Goal: Navigation & Orientation: Find specific page/section

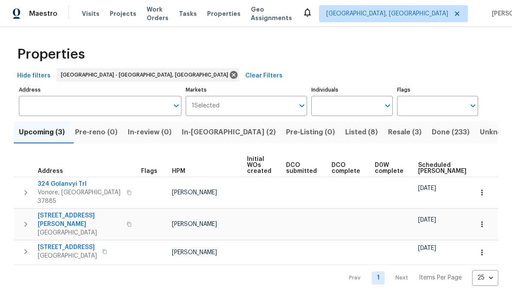
click at [87, 15] on span "Visits" at bounding box center [91, 13] width 18 height 9
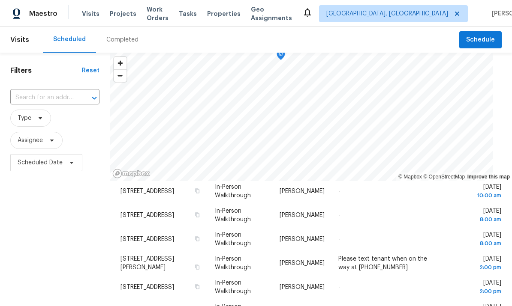
scroll to position [142, 0]
click at [132, 189] on span "[STREET_ADDRESS]" at bounding box center [147, 192] width 54 height 6
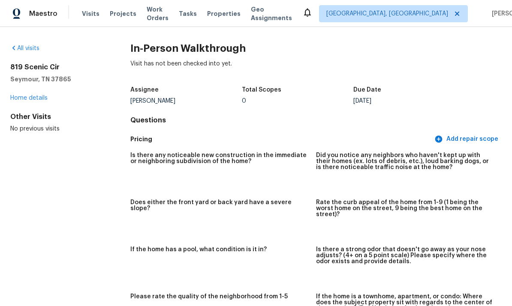
click at [31, 99] on link "Home details" at bounding box center [28, 98] width 37 height 6
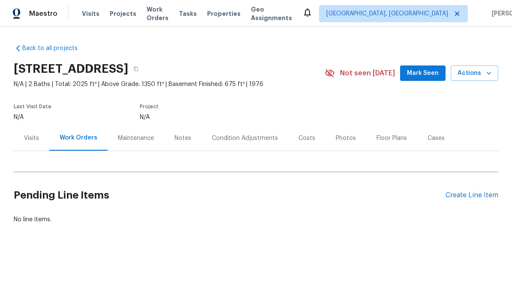
click at [32, 139] on div "Visits" at bounding box center [31, 138] width 15 height 9
click at [325, 282] on html "Maestro Visits Projects Work Orders Tasks Properties Geo Assignments Knoxville,…" at bounding box center [256, 141] width 512 height 282
